Goal: Navigation & Orientation: Find specific page/section

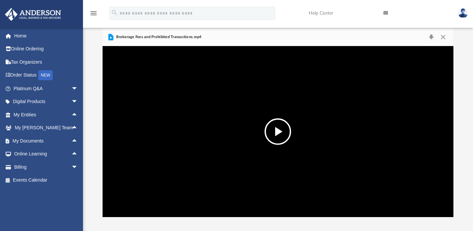
scroll to position [146, 346]
click at [29, 47] on link "Online Ordering" at bounding box center [46, 48] width 83 height 13
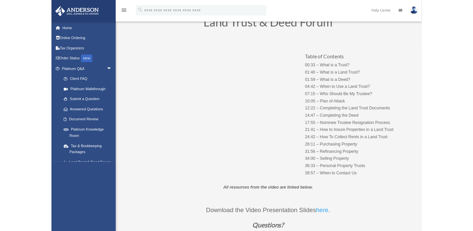
scroll to position [40, 0]
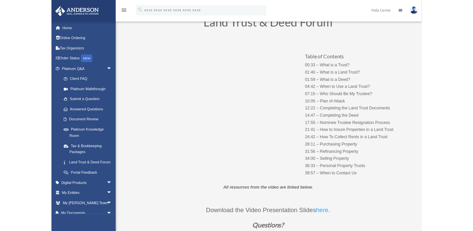
scroll to position [40, 0]
